Goal: Information Seeking & Learning: Learn about a topic

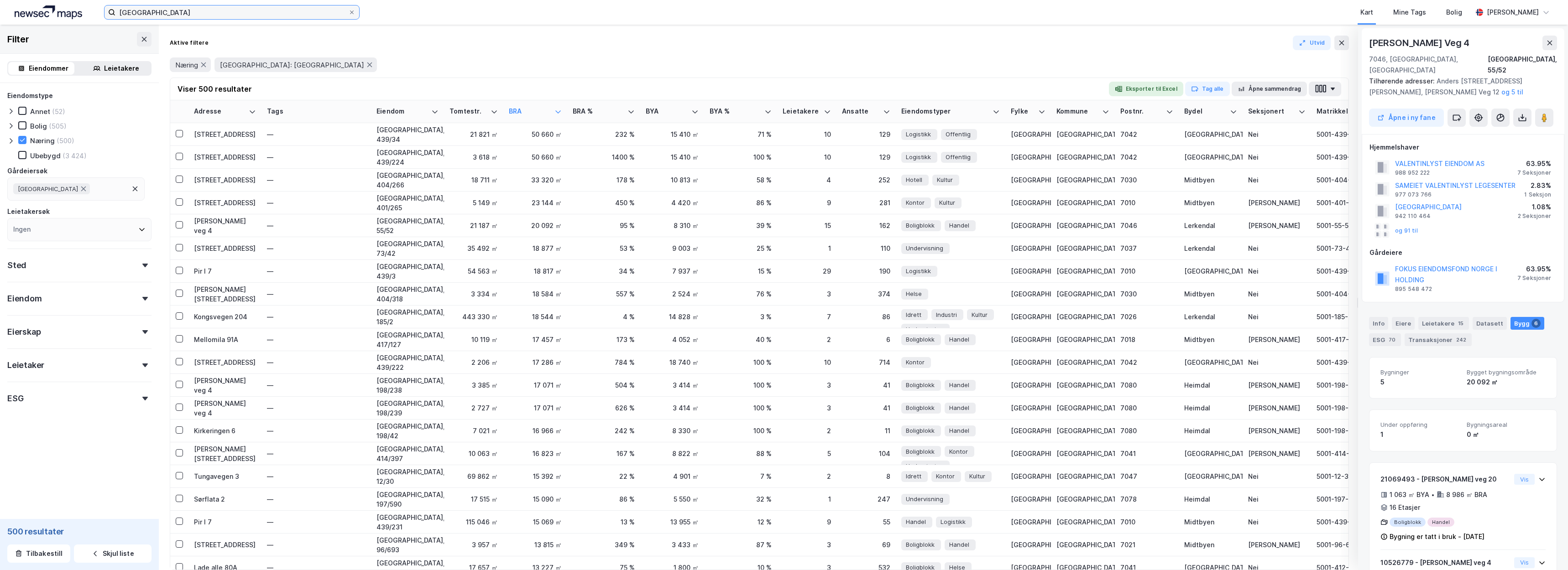
click at [218, 13] on input "trondheim kommune" at bounding box center [232, 12] width 233 height 13
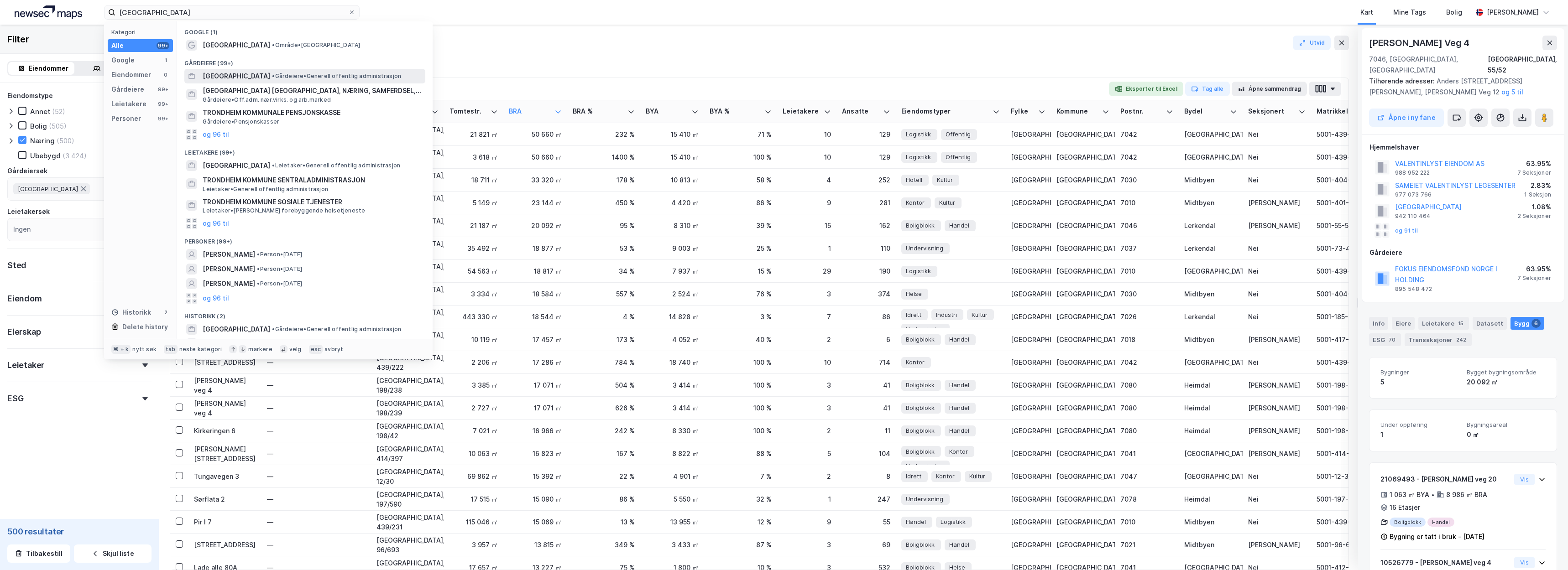
click at [236, 75] on span "[GEOGRAPHIC_DATA]" at bounding box center [236, 76] width 68 height 11
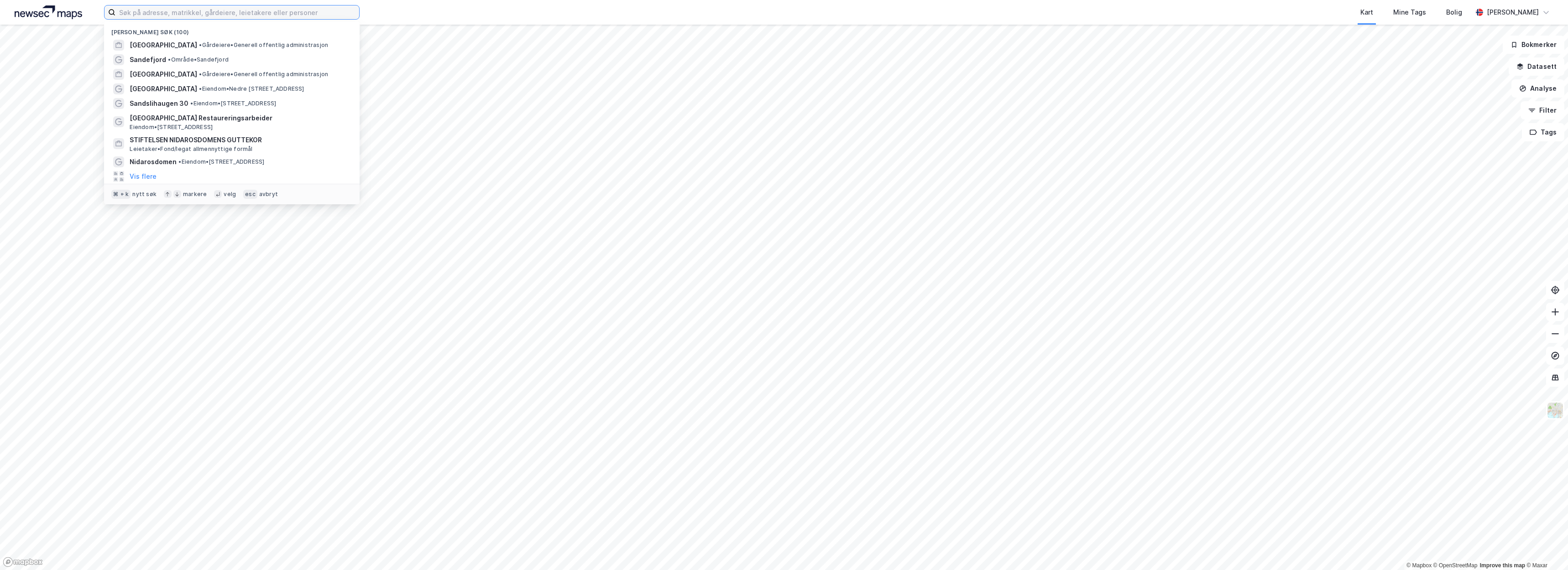
click at [269, 7] on input at bounding box center [237, 12] width 243 height 13
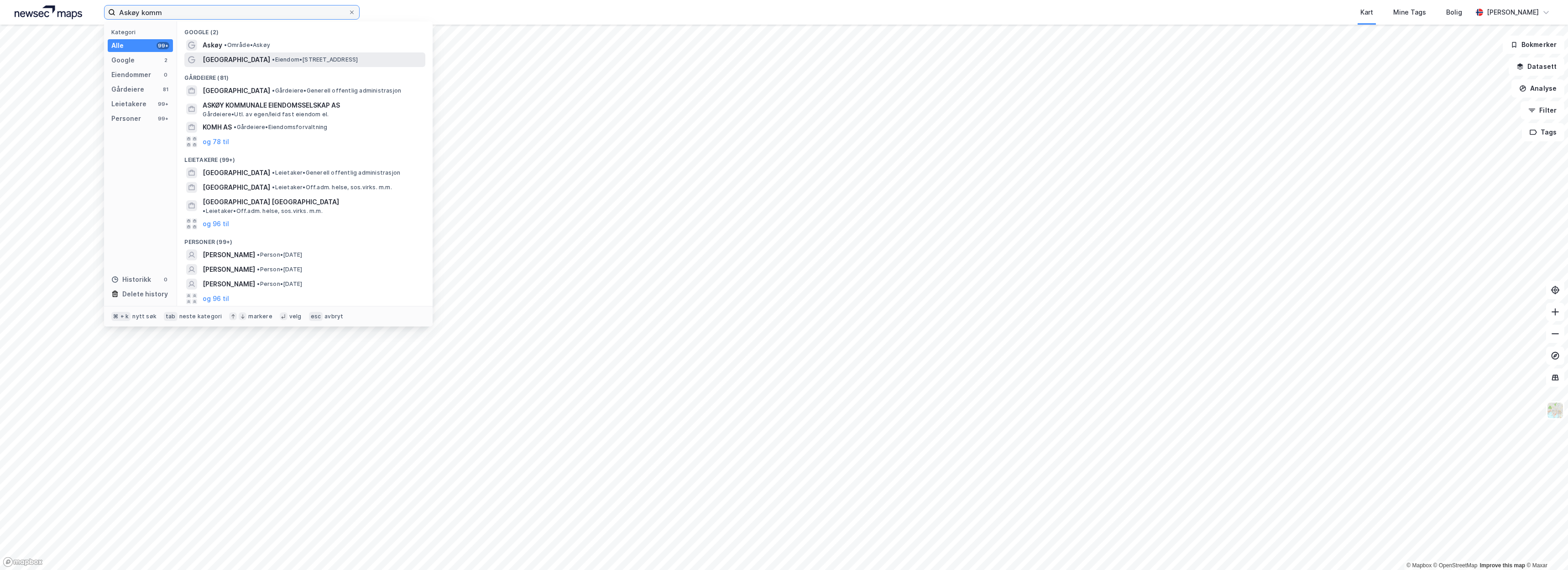
type input "Askøy komm"
click at [295, 55] on div "Askøy kommune • Eiendom • Klampavikvegen 1, 5300 Kleppestø" at bounding box center [313, 60] width 221 height 11
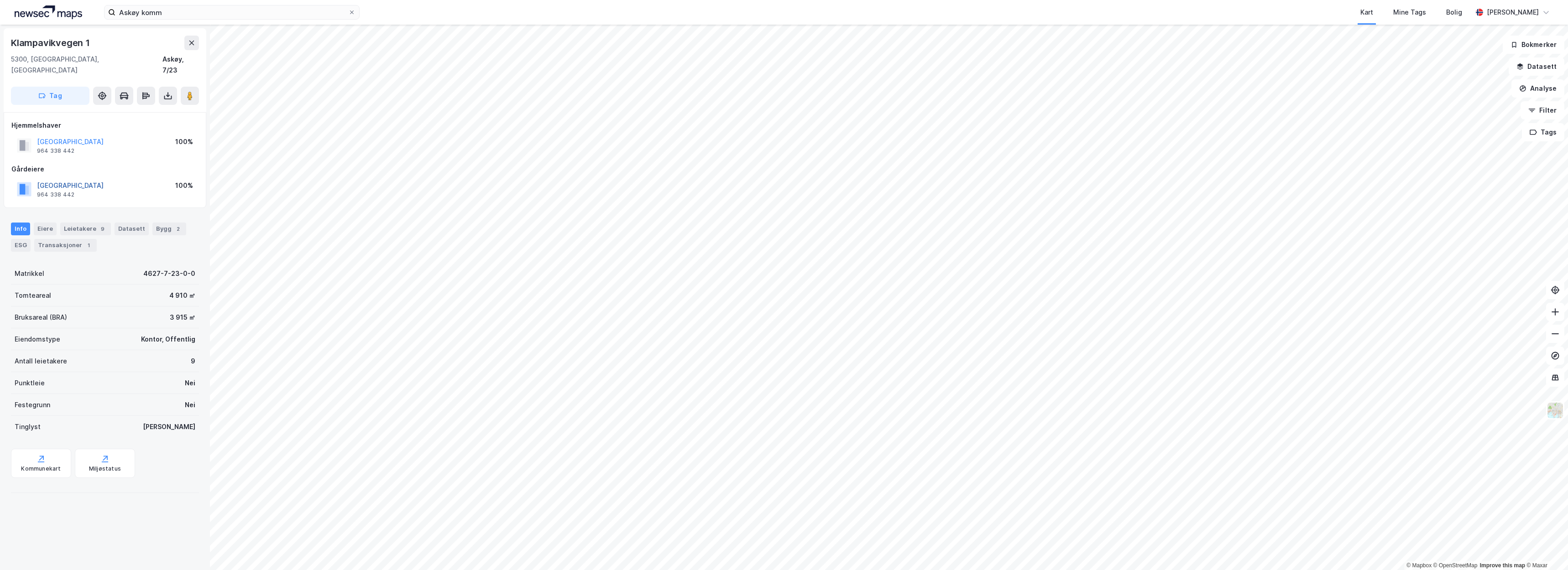
click at [0, 0] on button "ASKØY KOMMUNE" at bounding box center [0, 0] width 0 height 0
click at [163, 223] on div "Bygg 1" at bounding box center [170, 229] width 33 height 13
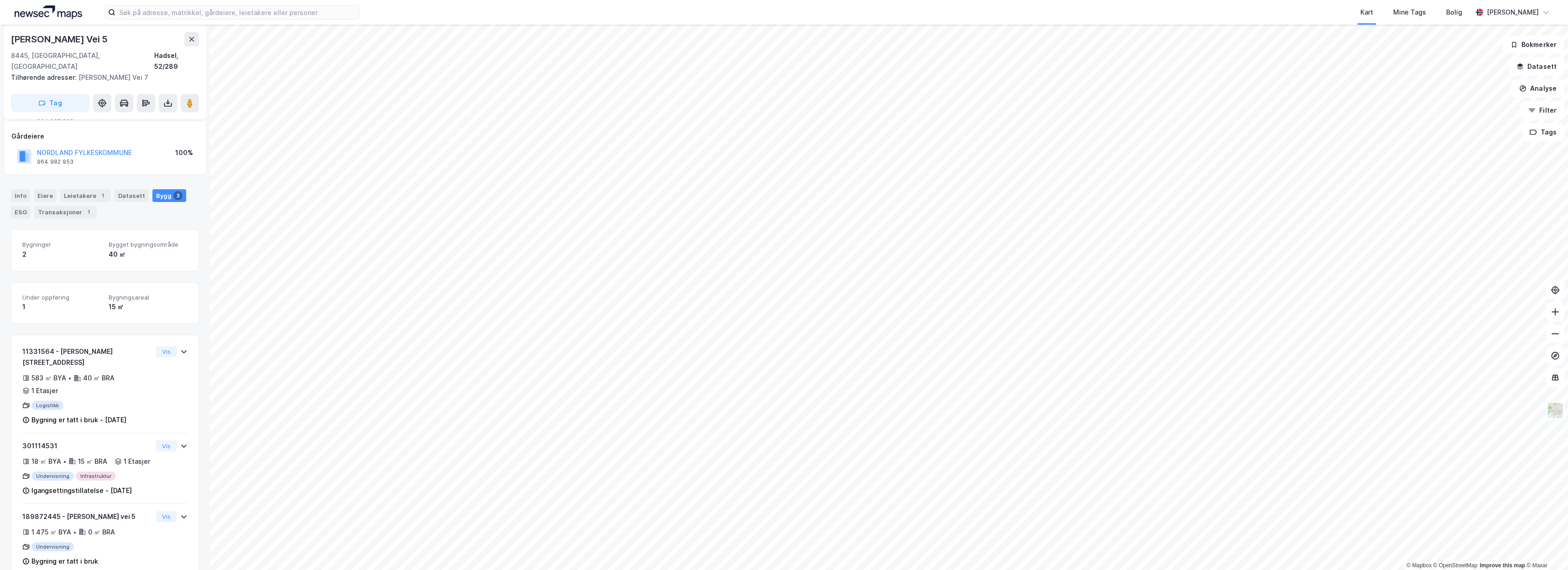
scroll to position [44, 0]
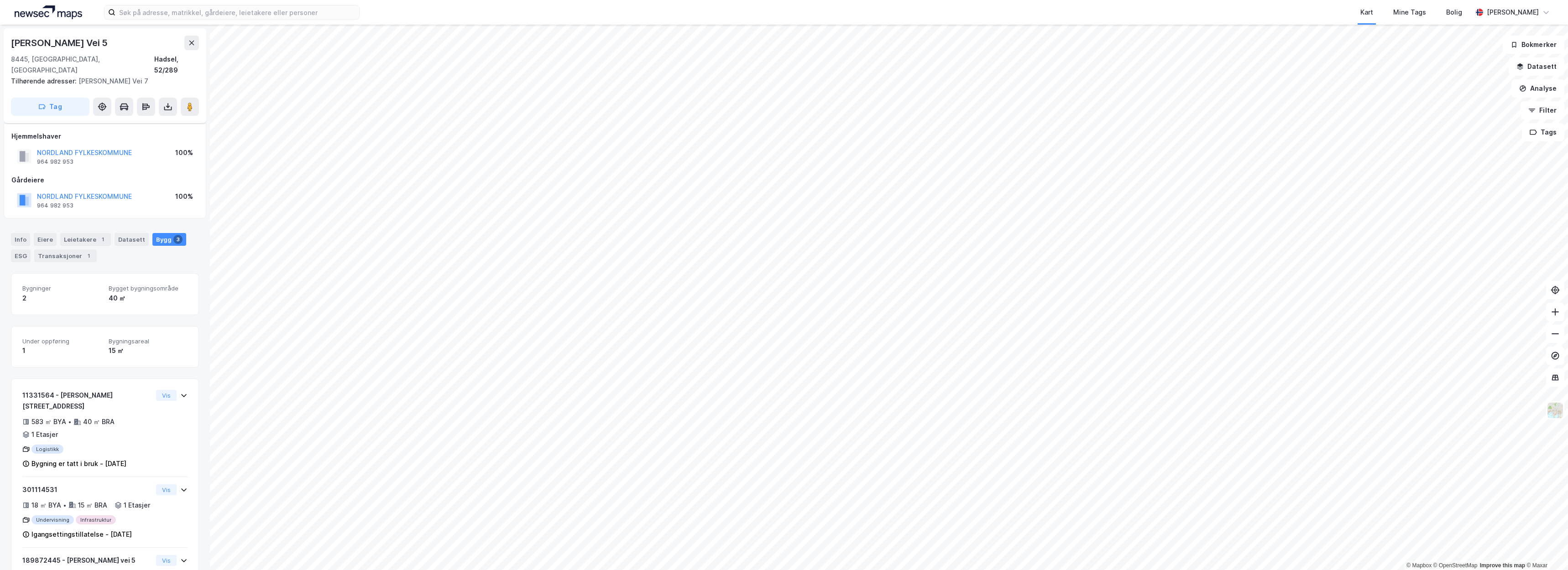
scroll to position [44, 0]
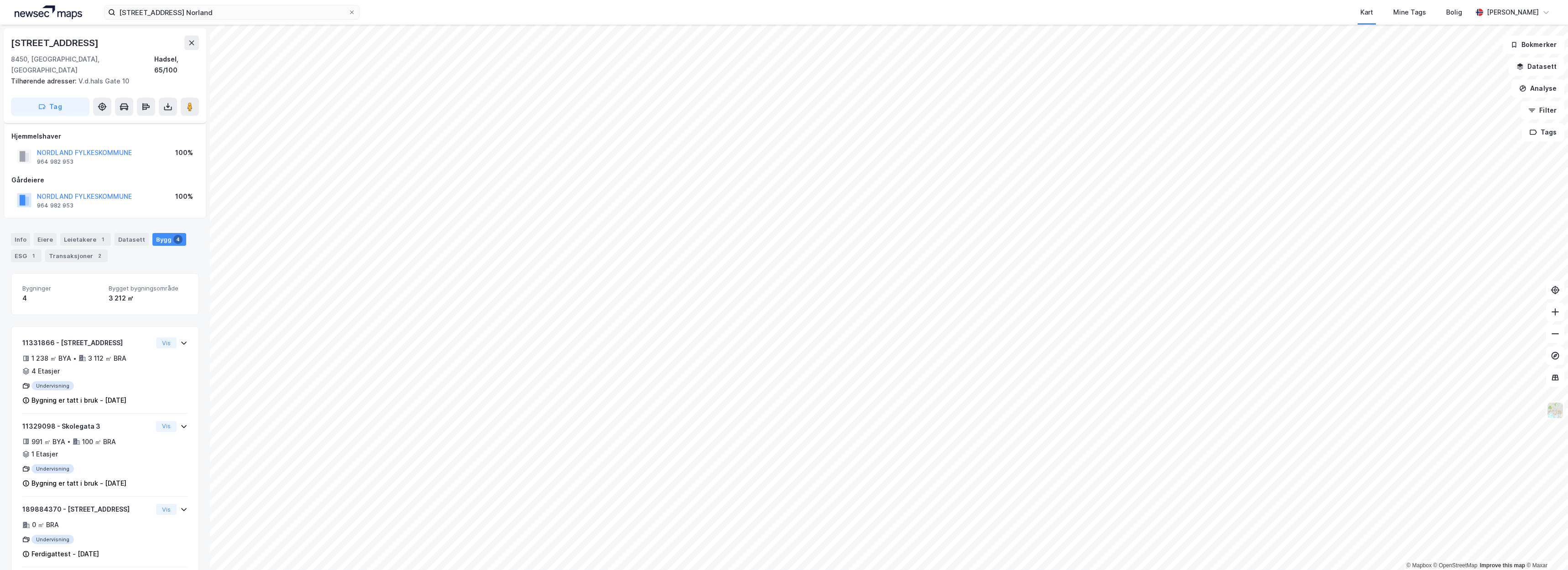
scroll to position [48, 0]
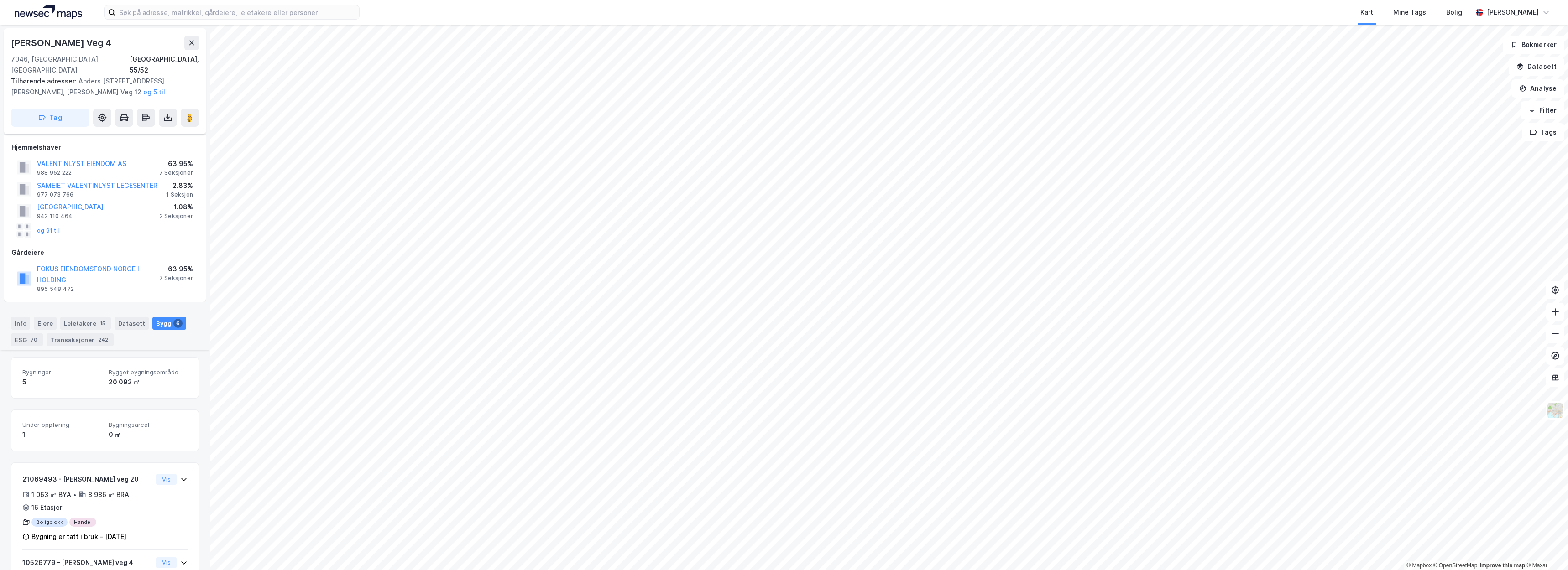
scroll to position [192, 0]
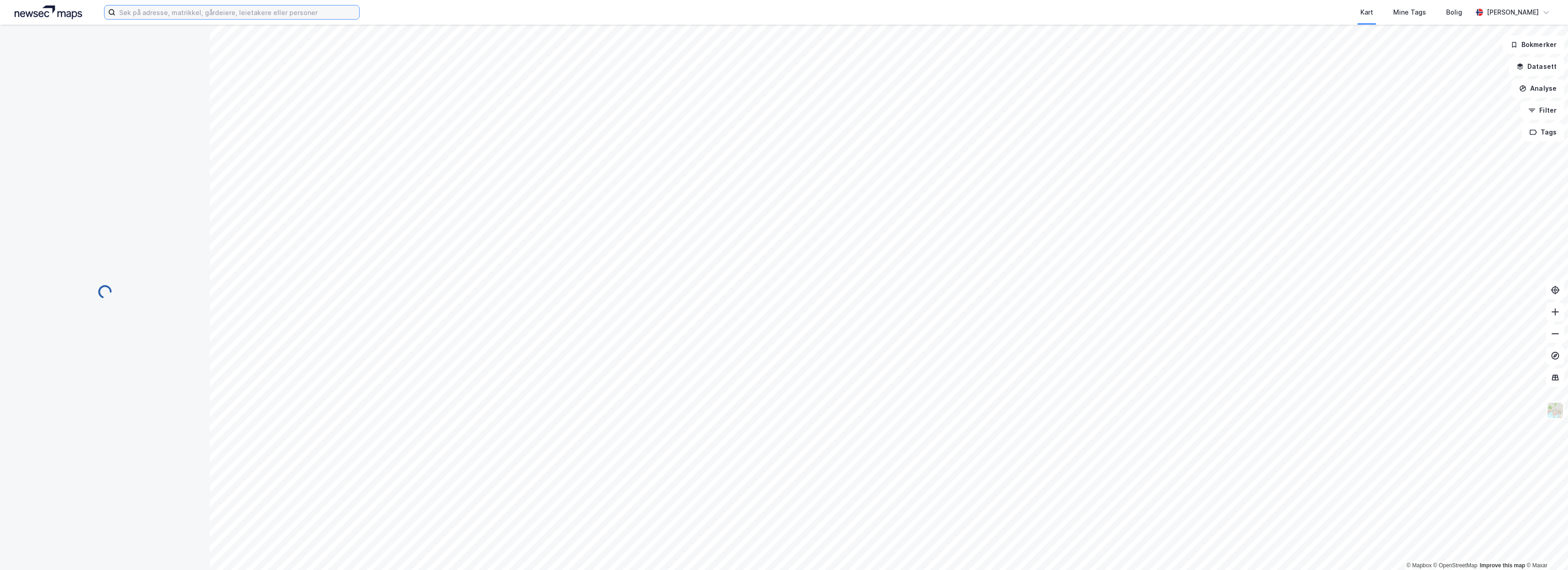
click at [271, 15] on input at bounding box center [237, 12] width 243 height 13
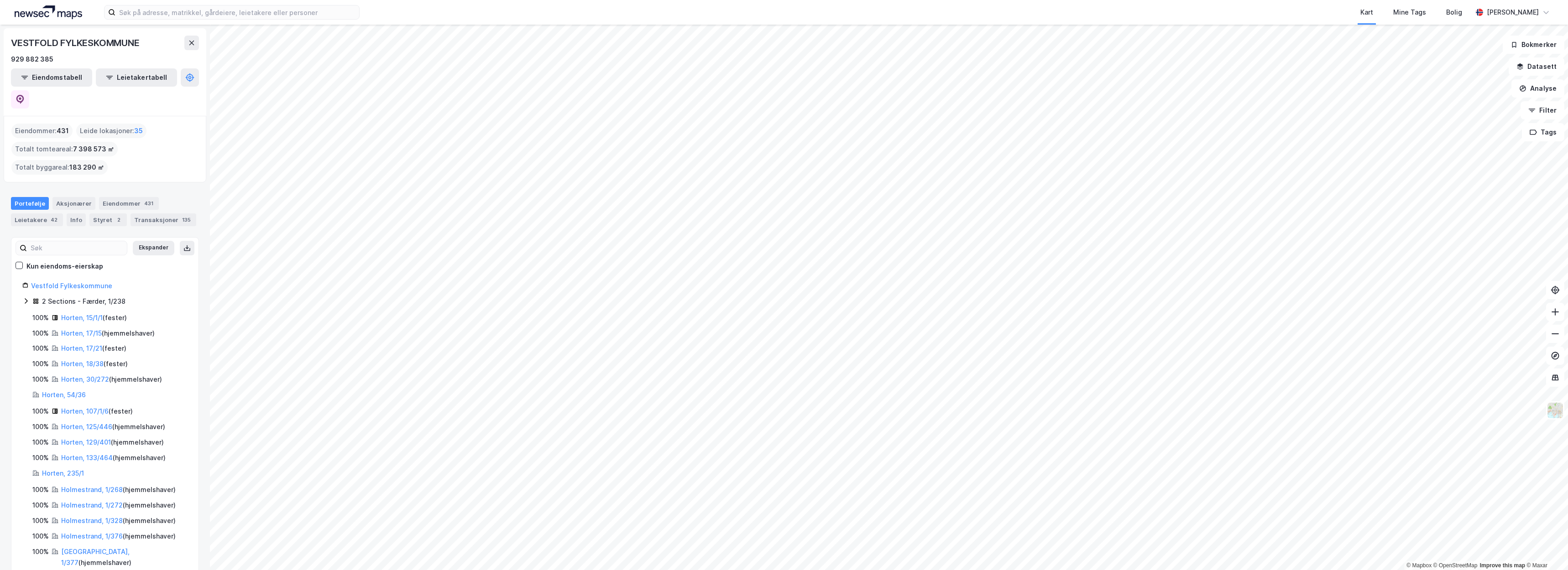
click at [556, 23] on div "Kart Mine Tags Bolig" at bounding box center [938, 12] width 1069 height 24
click at [557, 19] on div "Kart Mine Tags Bolig" at bounding box center [938, 12] width 1069 height 24
click at [63, 77] on button "Eiendomstabell" at bounding box center [51, 77] width 81 height 18
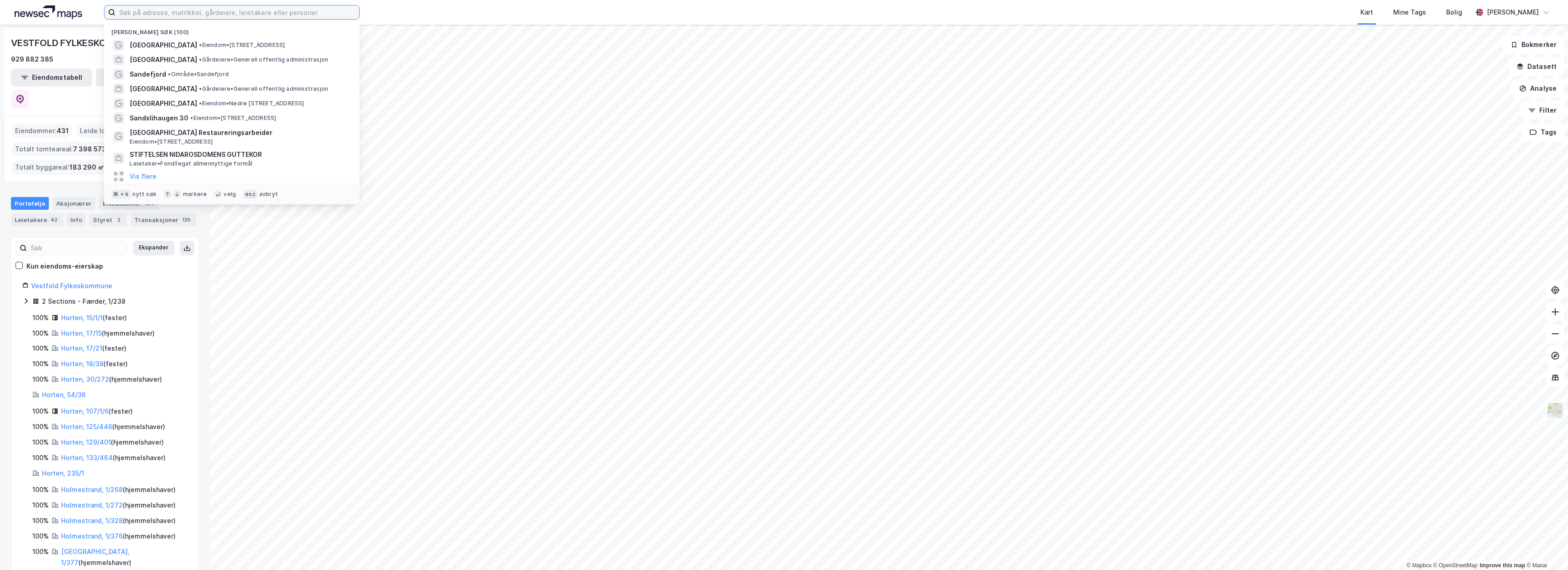
click at [158, 15] on input at bounding box center [237, 12] width 243 height 13
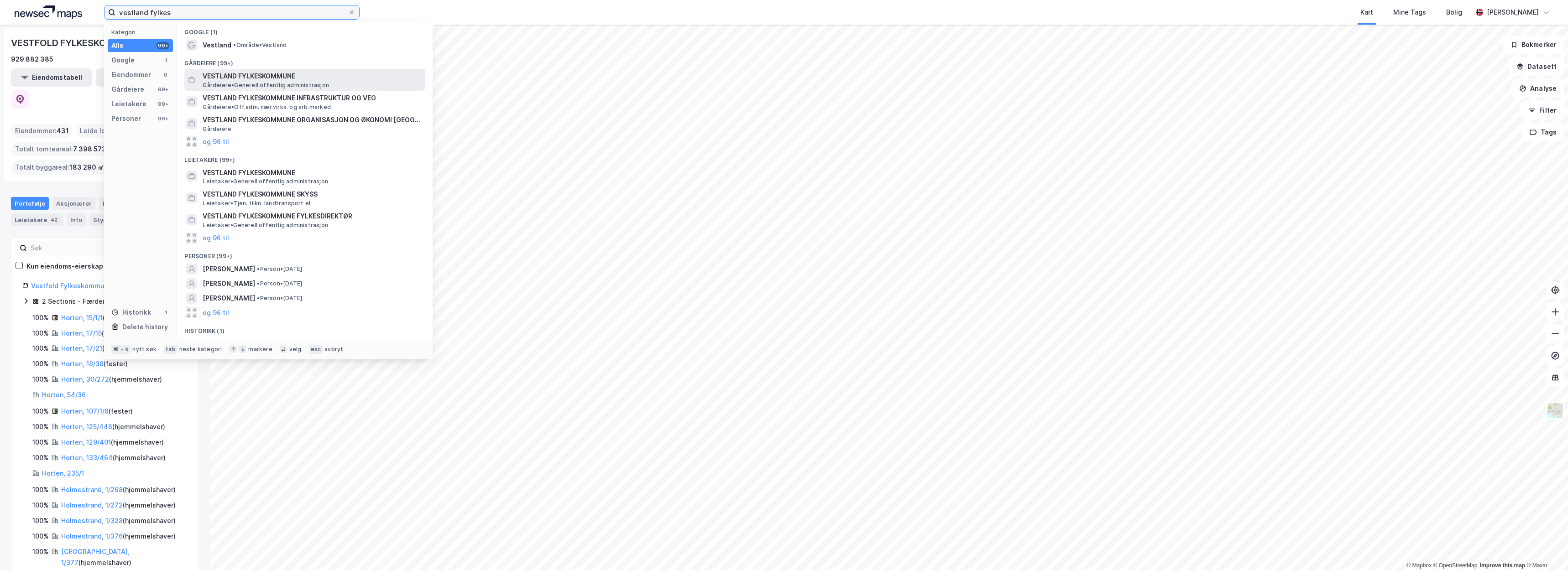
type input "vestland fylkes"
click at [265, 86] on span "Gårdeiere • Generell offentlig administrasjon" at bounding box center [266, 85] width 127 height 7
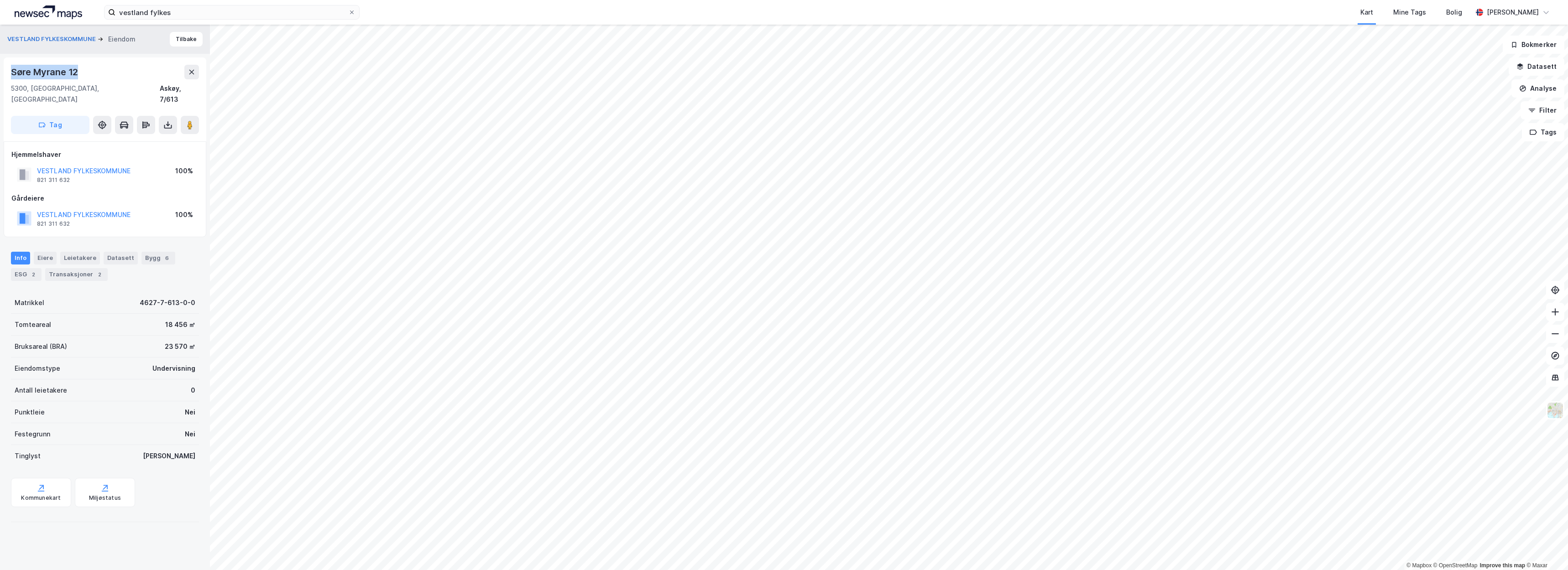
drag, startPoint x: 94, startPoint y: 71, endPoint x: 0, endPoint y: 63, distance: 94.3
click at [0, 63] on div "VESTLAND FYLKESKOMMUNE Eiendom Tilbake Søre Myrane 12 5300, Kleppestø, Vestland…" at bounding box center [105, 297] width 210 height 546
copy div "Søre Myrane 12"
drag, startPoint x: 81, startPoint y: 43, endPoint x: 19, endPoint y: 44, distance: 62.0
click at [19, 44] on div "Søre Myrane 2" at bounding box center [105, 43] width 188 height 15
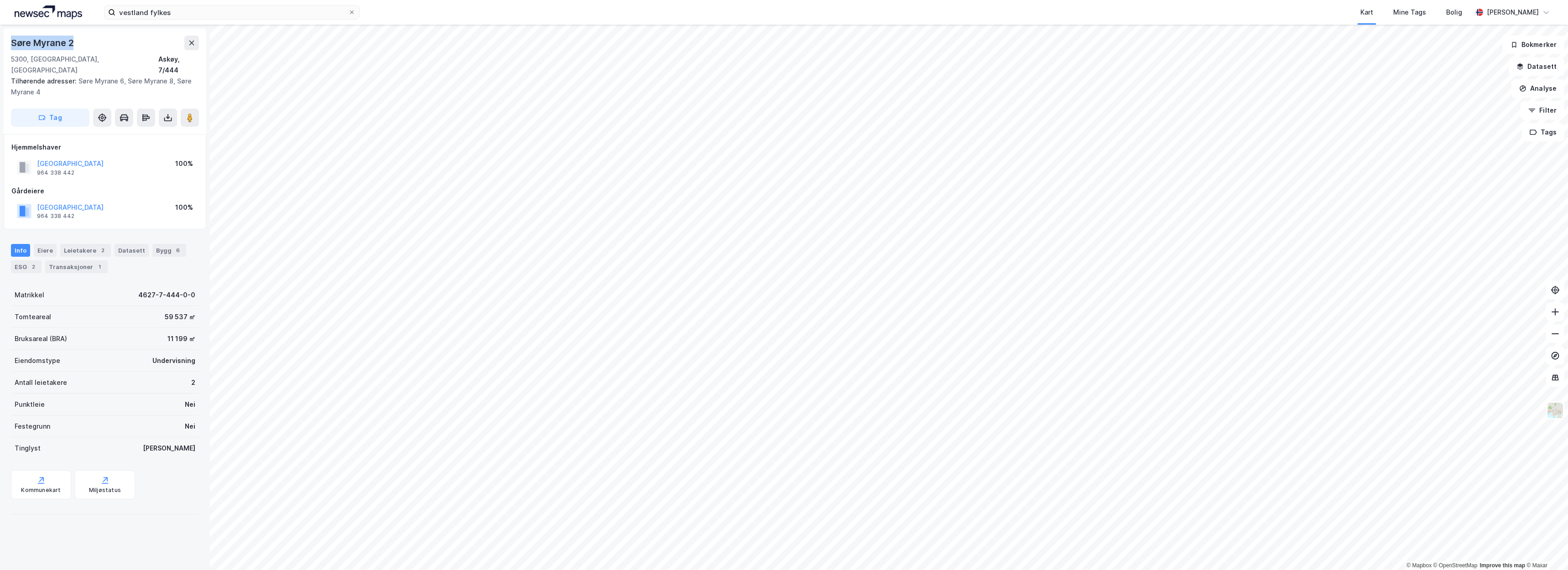
drag, startPoint x: 77, startPoint y: 43, endPoint x: 12, endPoint y: 37, distance: 65.3
click at [12, 37] on div "Søre Myrane 2" at bounding box center [105, 43] width 188 height 15
copy div "Søre Myrane 2"
click at [167, 252] on div "Bygg 6" at bounding box center [158, 258] width 33 height 13
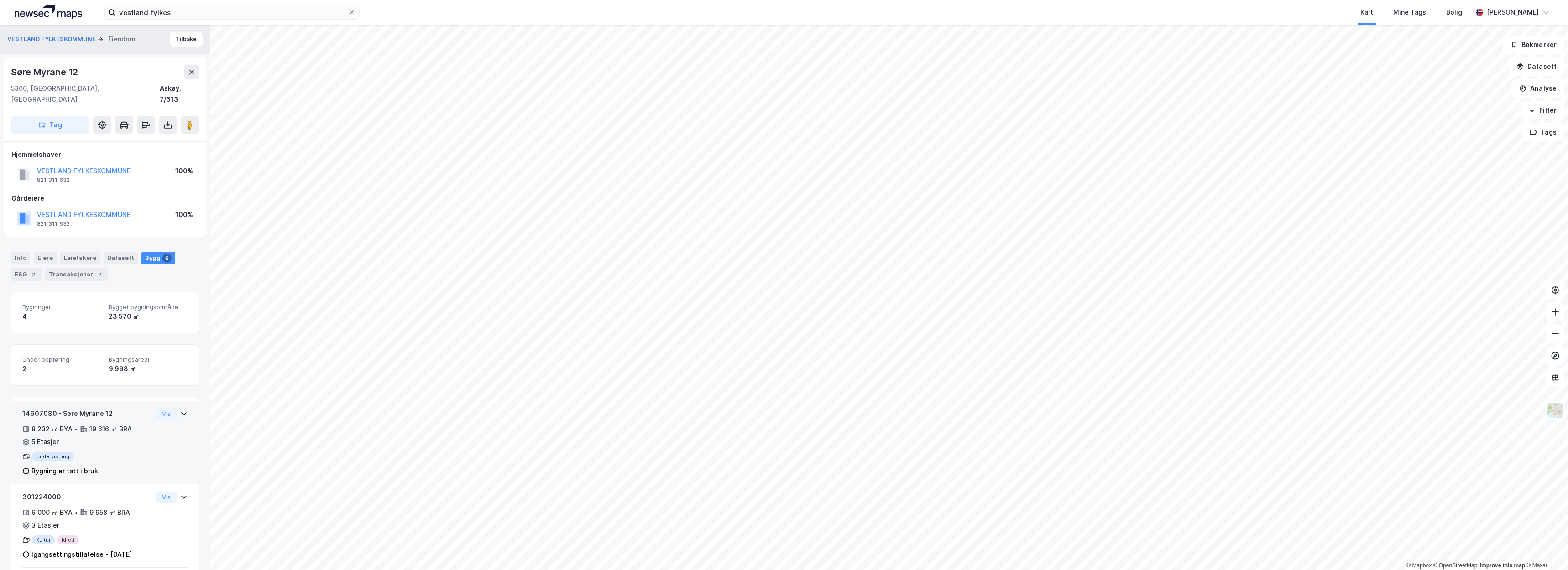
click at [121, 434] on div "14607080 - Søre Myrane 12 8 232 ㎡ BYA • 19 616 ㎡ BRA • 5 Etasjer Undervisning B…" at bounding box center [88, 442] width 130 height 68
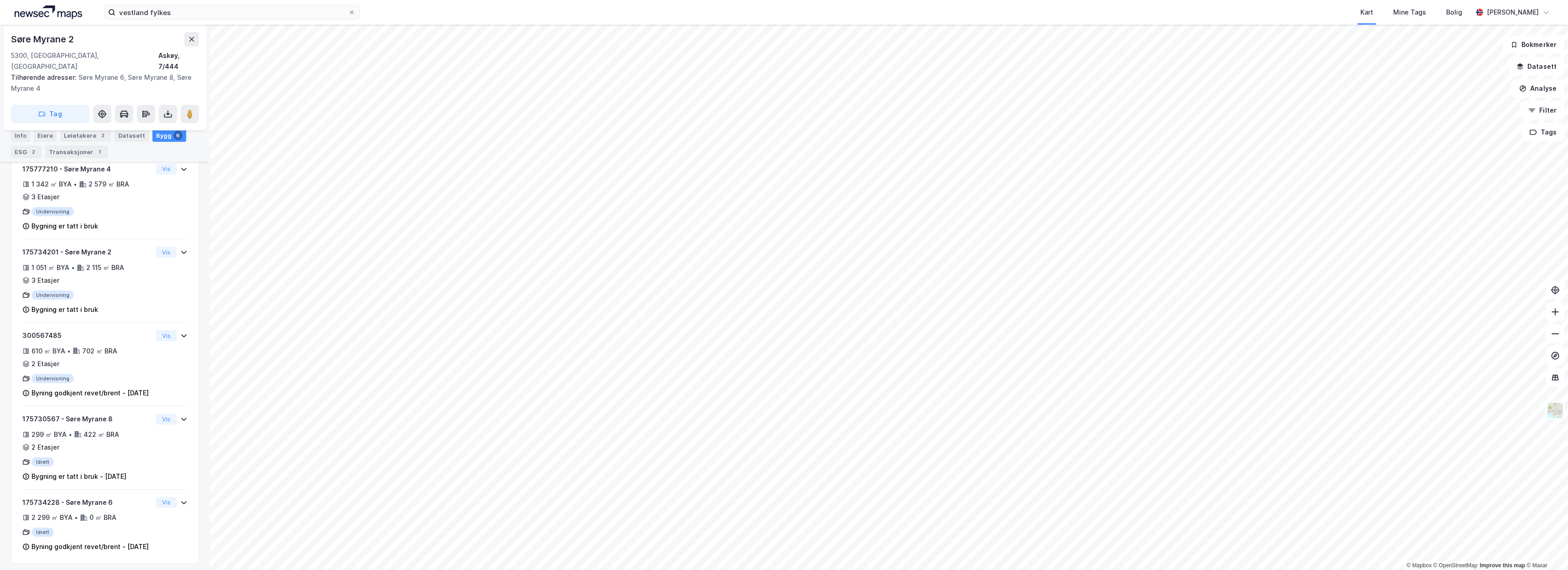
scroll to position [269, 0]
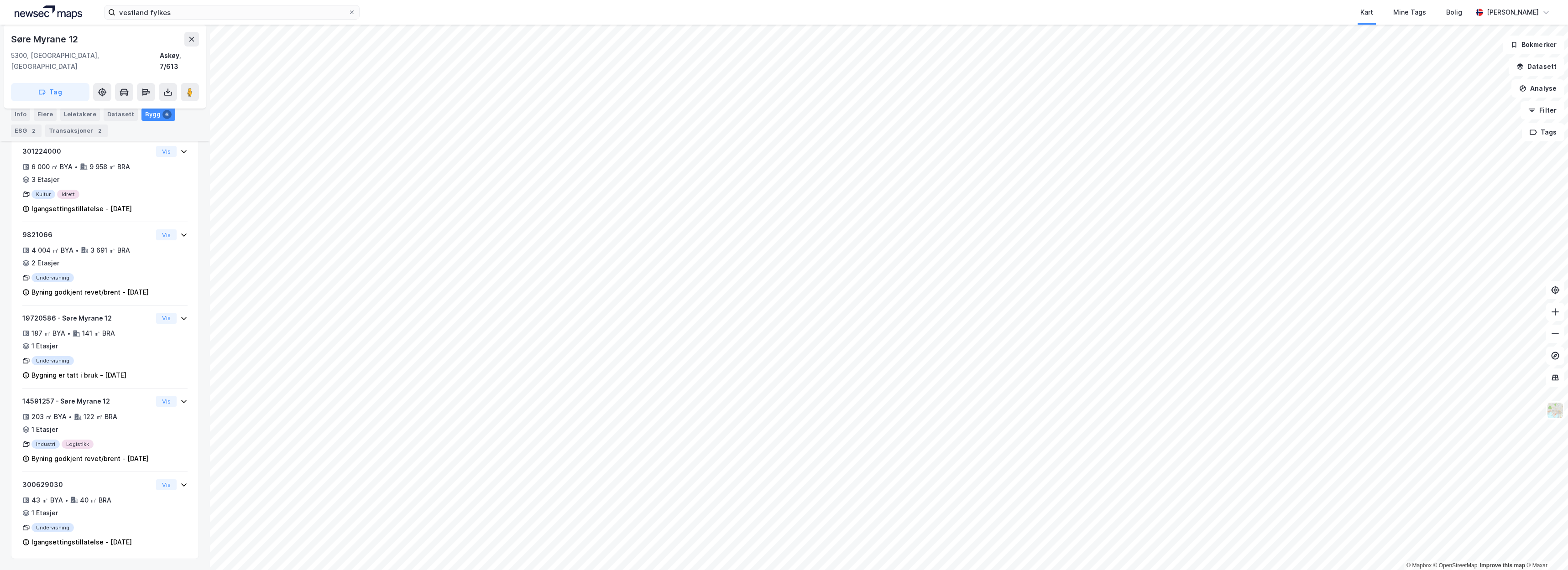
scroll to position [130, 0]
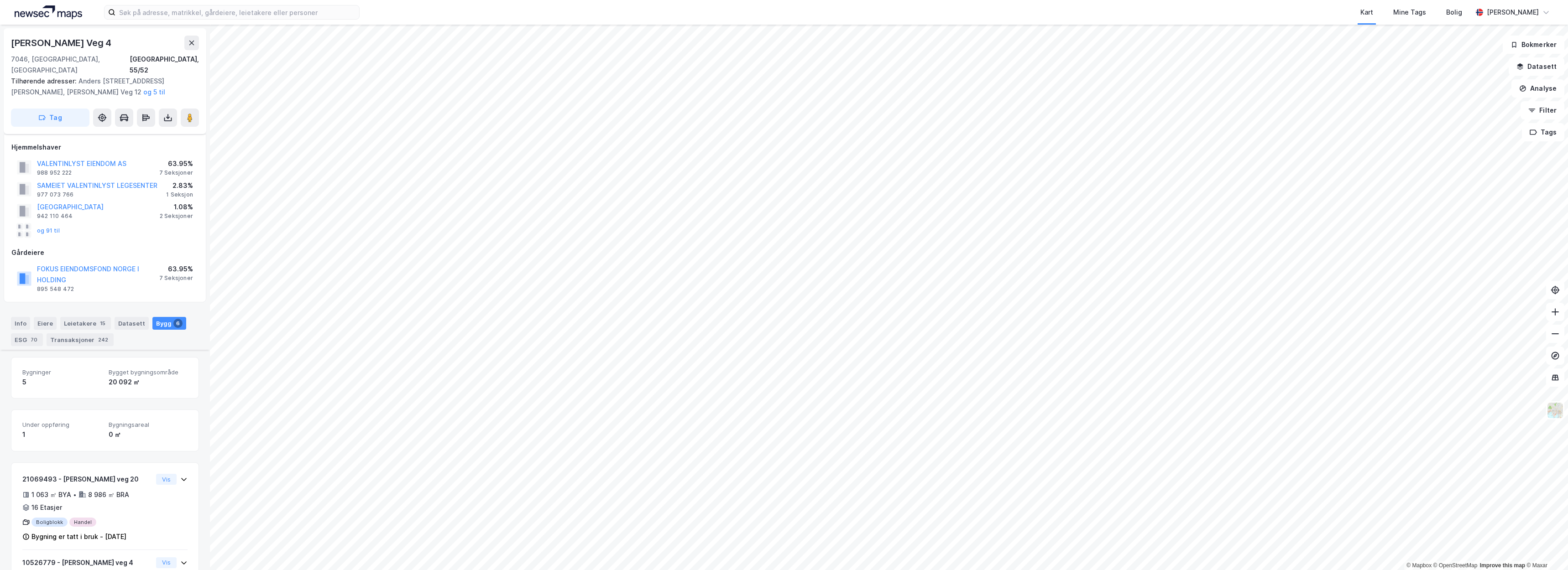
scroll to position [192, 0]
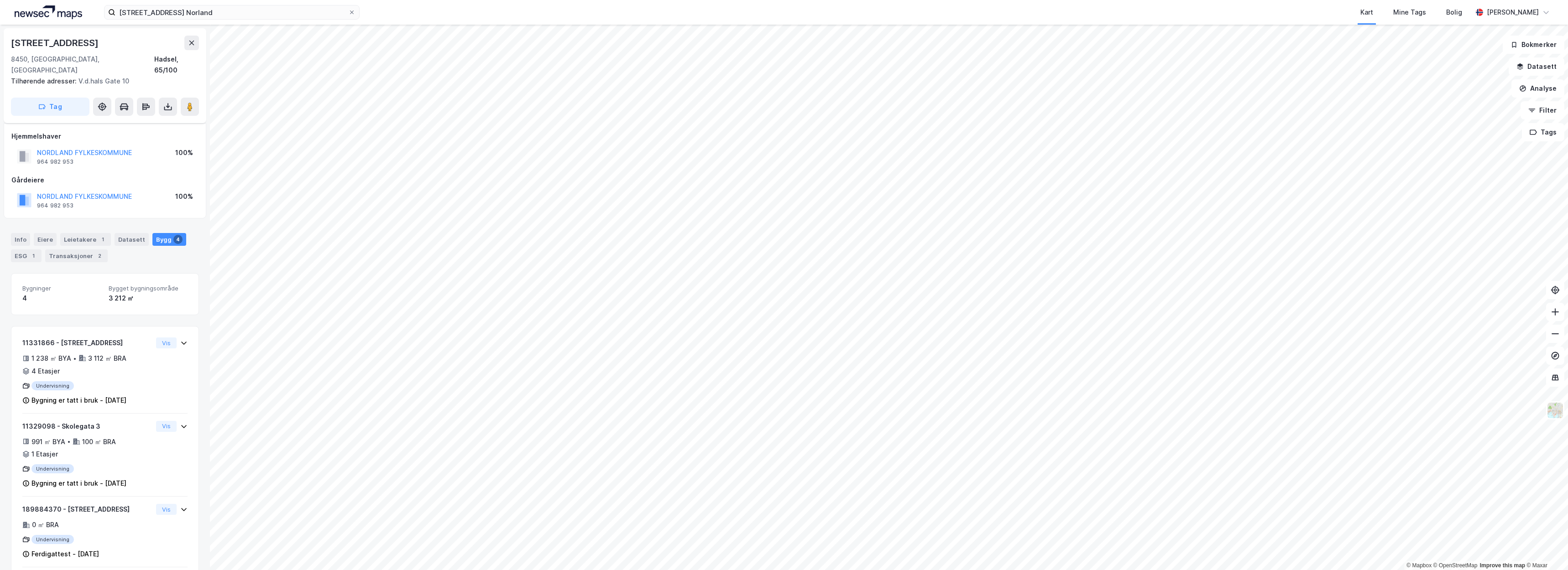
scroll to position [48, 0]
